Goal: Information Seeking & Learning: Learn about a topic

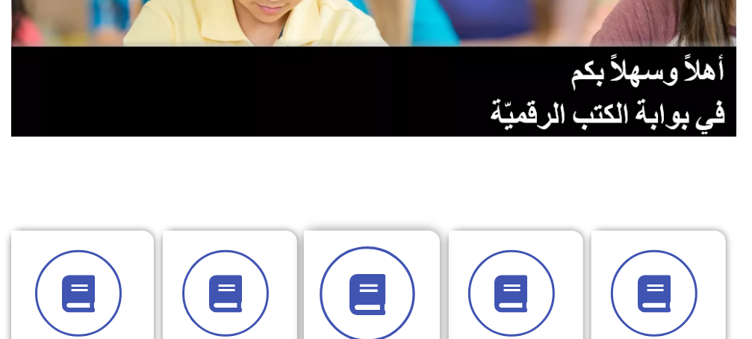
scroll to position [299, 0]
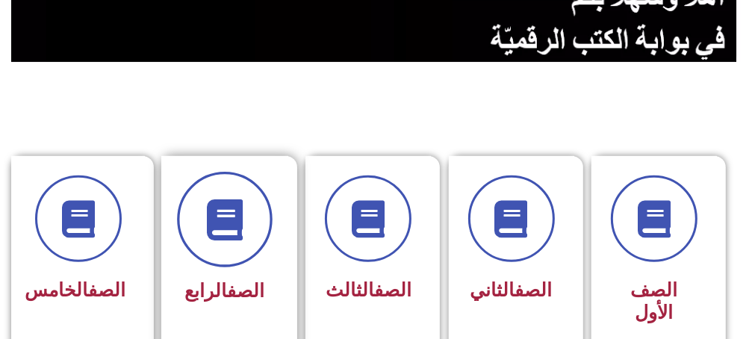
click at [217, 246] on span at bounding box center [225, 220] width 96 height 96
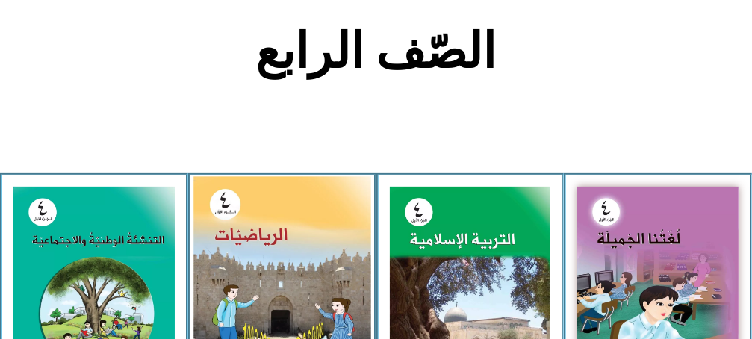
scroll to position [373, 0]
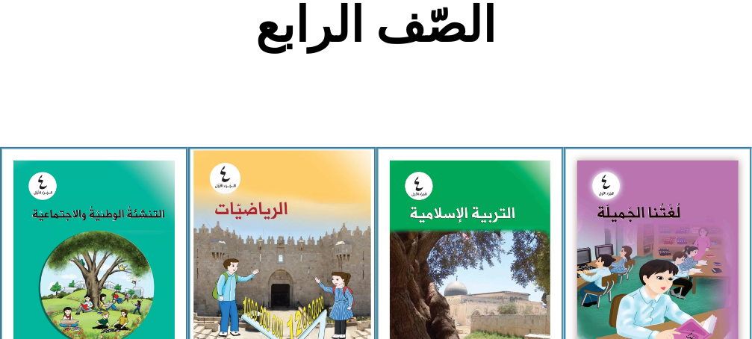
click at [340, 216] on img at bounding box center [281, 261] width 177 height 222
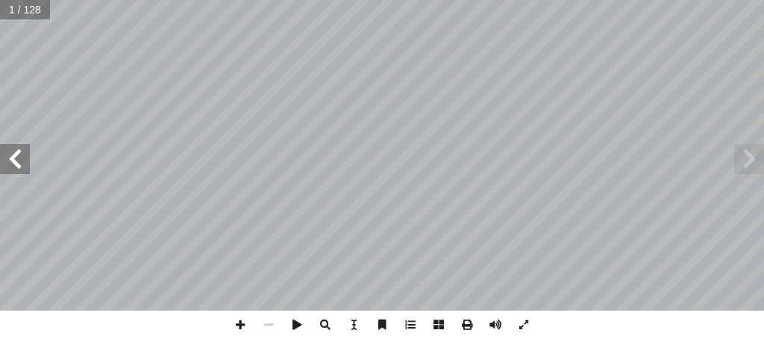
click at [21, 169] on span at bounding box center [15, 159] width 30 height 30
click at [11, 173] on span at bounding box center [15, 159] width 30 height 30
click at [528, 320] on span at bounding box center [524, 325] width 28 height 28
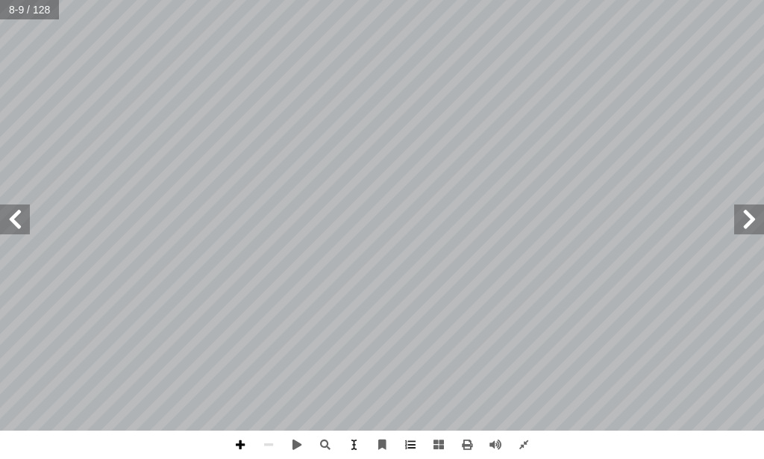
click at [245, 338] on span at bounding box center [240, 445] width 28 height 28
click at [24, 226] on span at bounding box center [15, 220] width 30 height 30
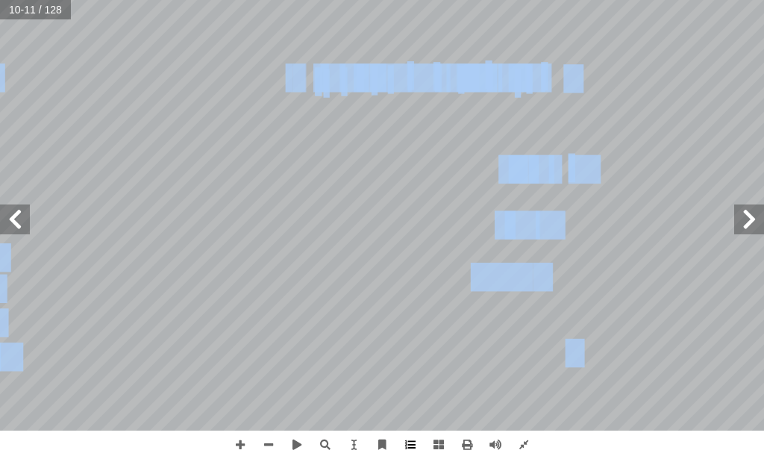
click at [420, 338] on div "6 ٣ 8 ٥ 06 - أ � ٢ 187 -ب 9100 -جـ :ة َ ع َّ وس ُ لم � ة َ ور ّ الص ِ تية ب آ ل…" at bounding box center [382, 229] width 764 height 459
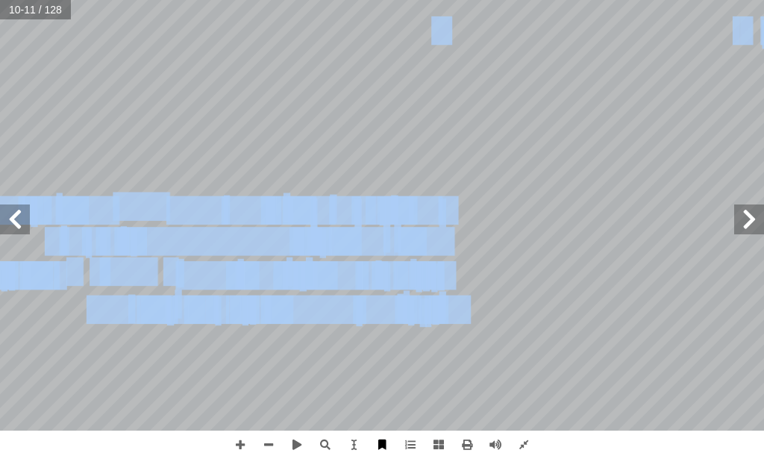
click at [369, 338] on div "6 ٣ 8 ٥ 06 - أ � ٢ 187 -ب 9100 -جـ :ة َ ع َّ وس ُ لم � ة َ ور ّ الص ِ تية ب آ ل…" at bounding box center [382, 229] width 764 height 459
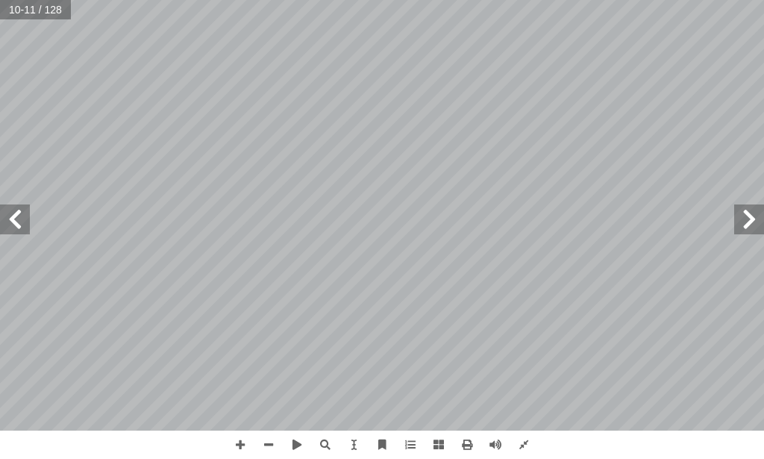
click at [22, 218] on span at bounding box center [15, 220] width 30 height 30
click at [751, 209] on span at bounding box center [749, 220] width 30 height 30
click at [3, 231] on span at bounding box center [15, 220] width 30 height 30
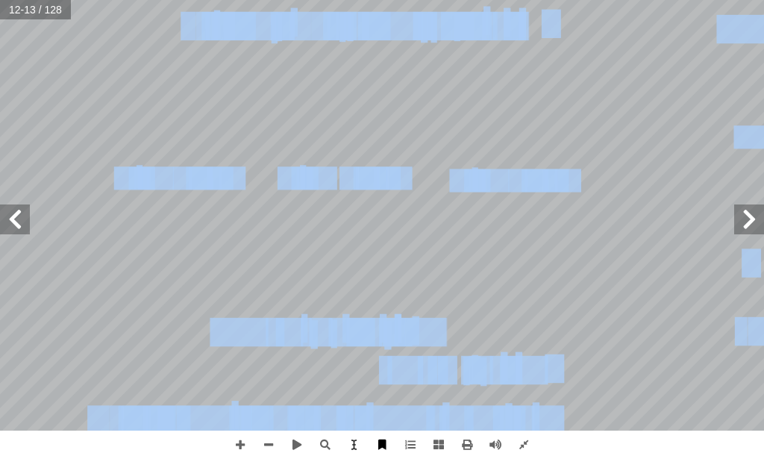
click at [364, 338] on div "8 لمنازل: � على لوحة ) 1 + 99999( لحسابية � لعملية � ُ ل ّ ث َ م أ � الواحدات ف…" at bounding box center [382, 229] width 764 height 459
